Goal: Task Accomplishment & Management: Manage account settings

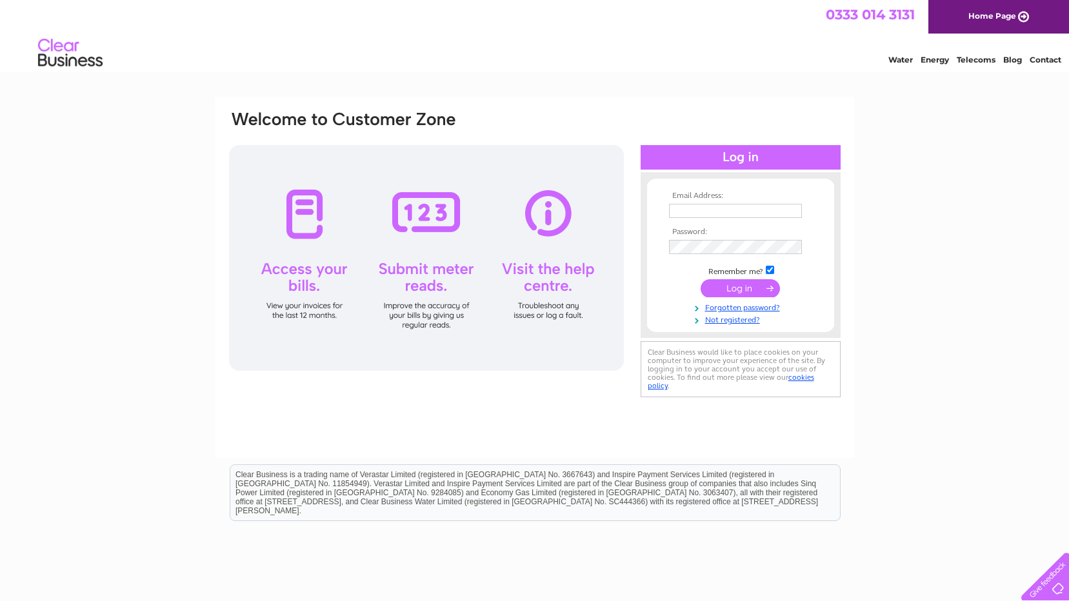
type input "invoices.wallaceelec@btconnect.com"
click at [758, 285] on input "submit" at bounding box center [739, 288] width 79 height 18
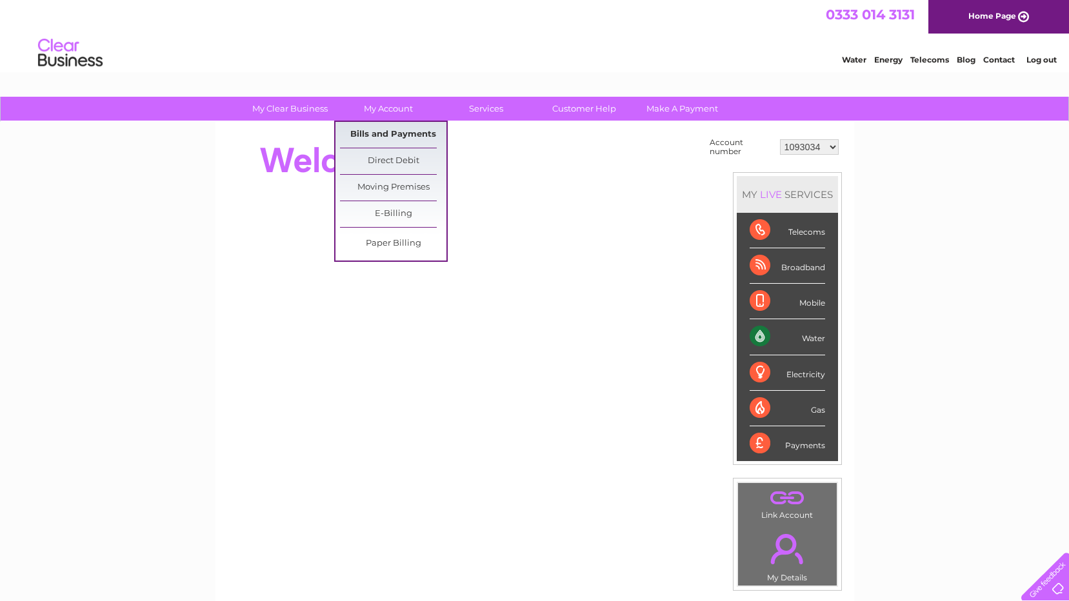
click at [386, 135] on link "Bills and Payments" at bounding box center [393, 135] width 106 height 26
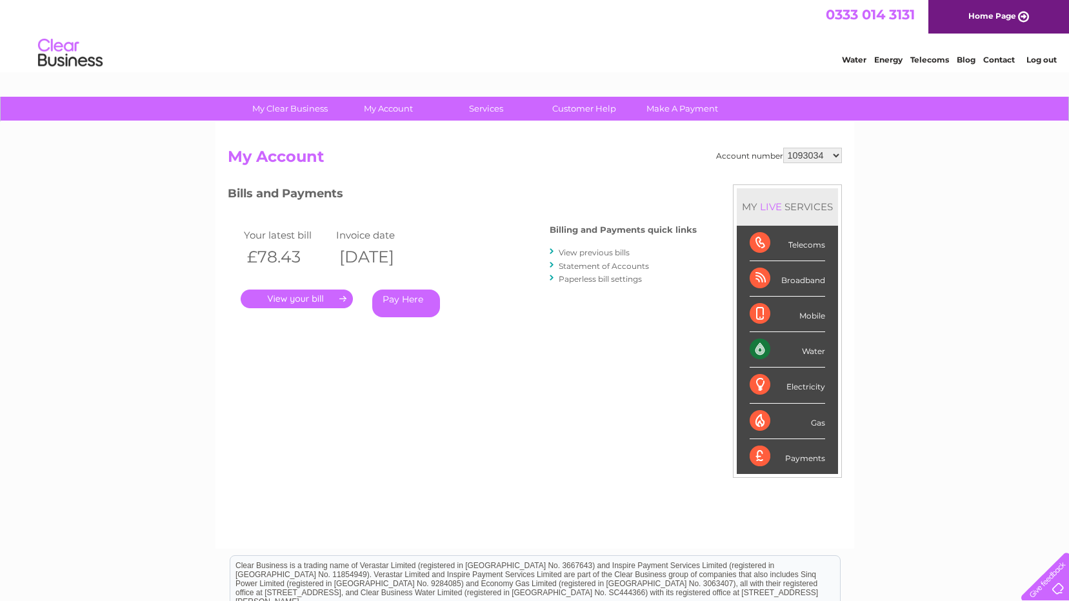
click at [312, 293] on link "." at bounding box center [297, 299] width 112 height 19
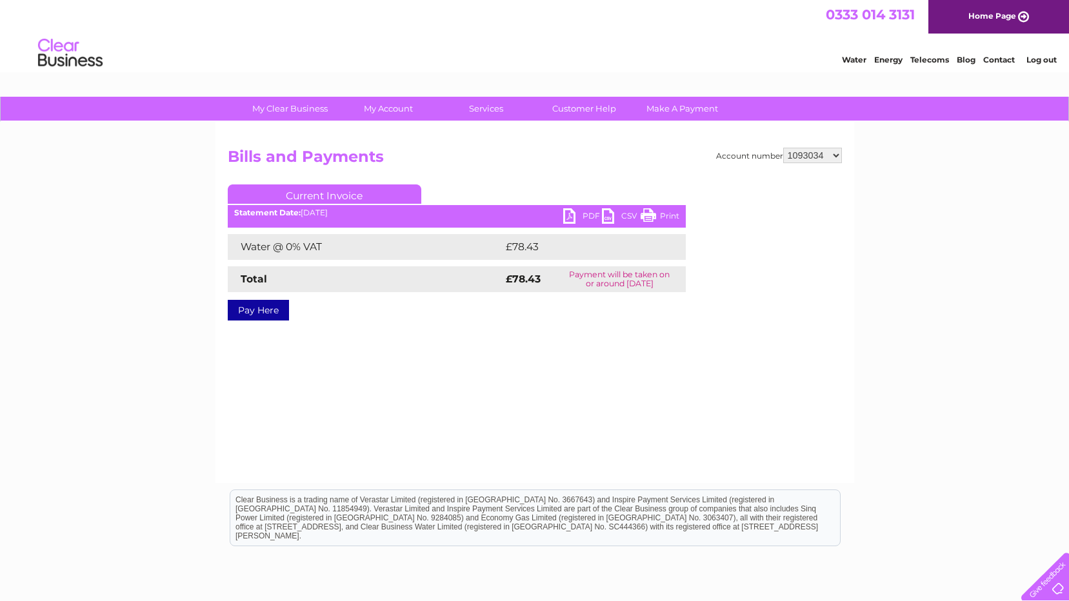
click at [576, 218] on link "PDF" at bounding box center [582, 217] width 39 height 19
click at [811, 157] on select "1093034 30306157" at bounding box center [812, 155] width 59 height 15
select select "30306157"
click at [783, 148] on select "1093034 30306157" at bounding box center [812, 155] width 59 height 15
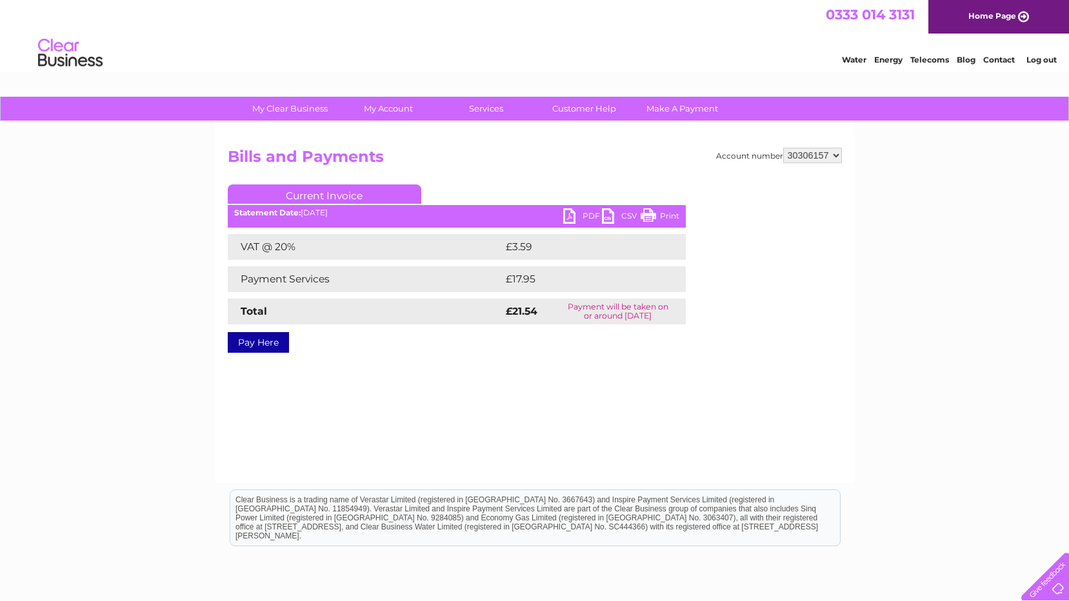
click at [578, 215] on link "PDF" at bounding box center [582, 217] width 39 height 19
click at [1048, 63] on link "Log out" at bounding box center [1041, 60] width 30 height 10
